Goal: Transaction & Acquisition: Purchase product/service

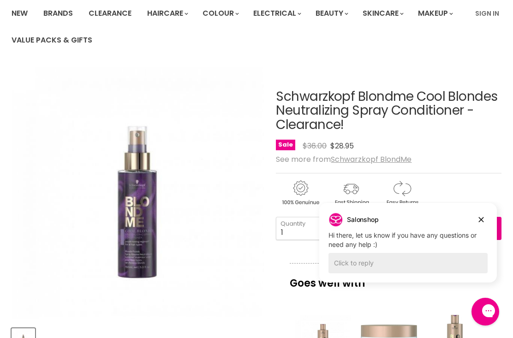
click at [479, 183] on div "Main content" at bounding box center [389, 191] width 226 height 36
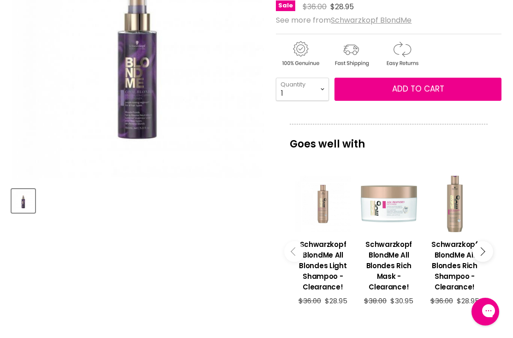
scroll to position [201, 0]
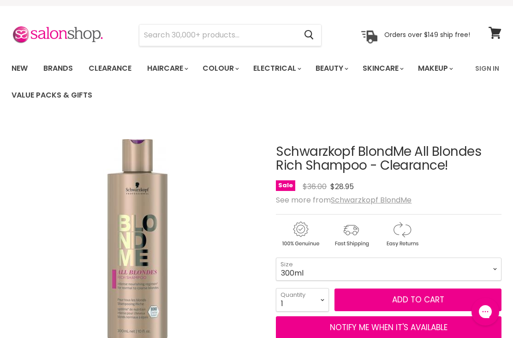
scroll to position [21, 0]
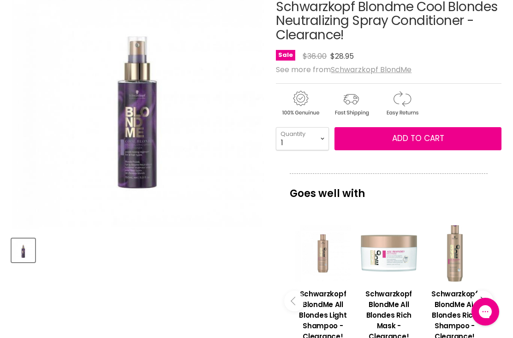
scroll to position [155, 0]
